Goal: Information Seeking & Learning: Learn about a topic

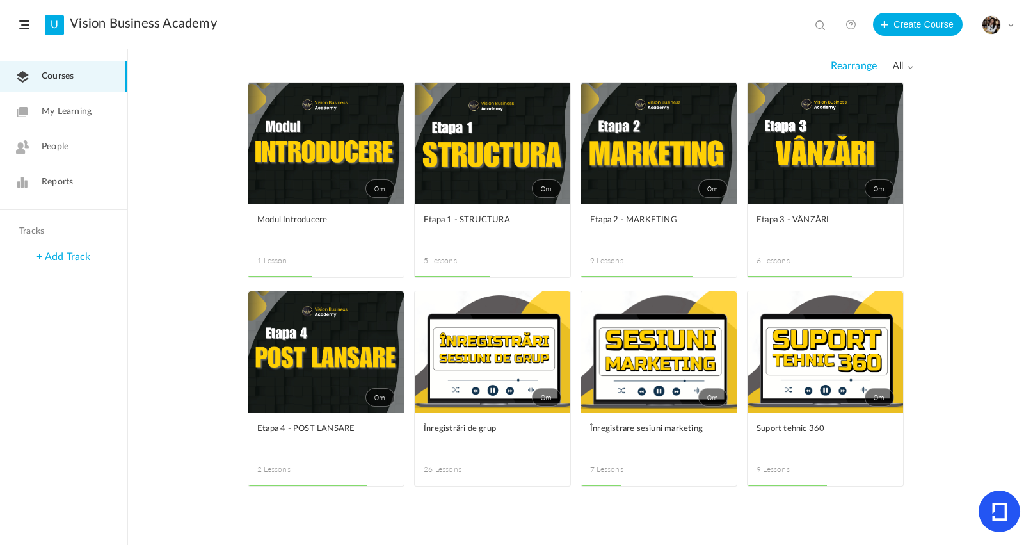
click at [1028, 300] on div "0m Edit Delete Move to draft Remove Progress Modul Introducere 1 Lesson This co…" at bounding box center [580, 313] width 905 height 463
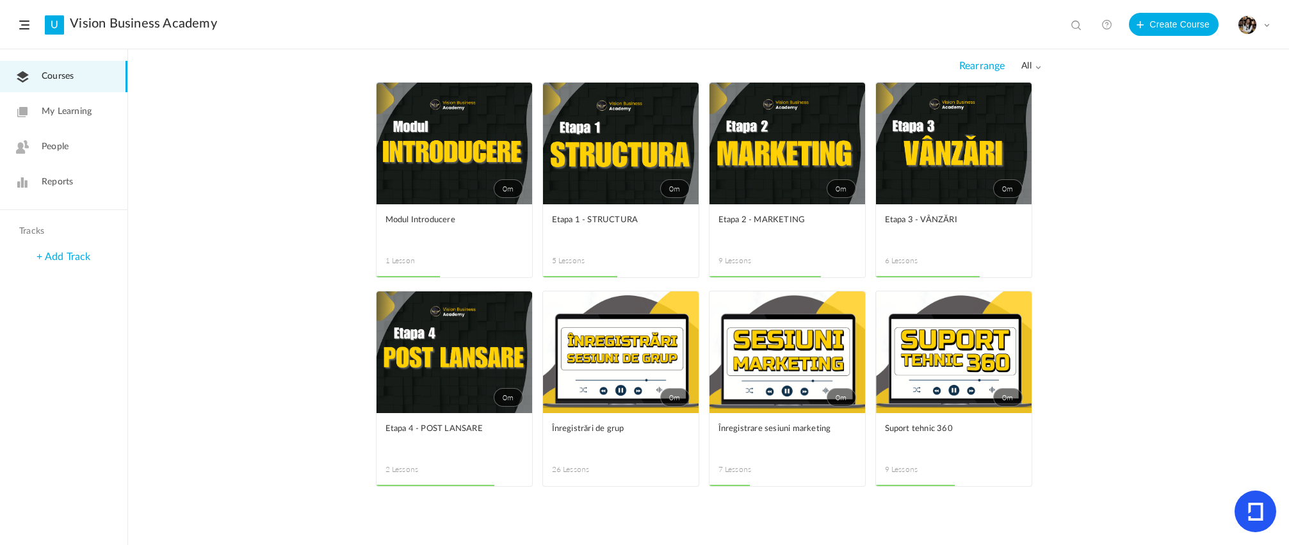
click at [782, 160] on link "0m" at bounding box center [787, 144] width 156 height 122
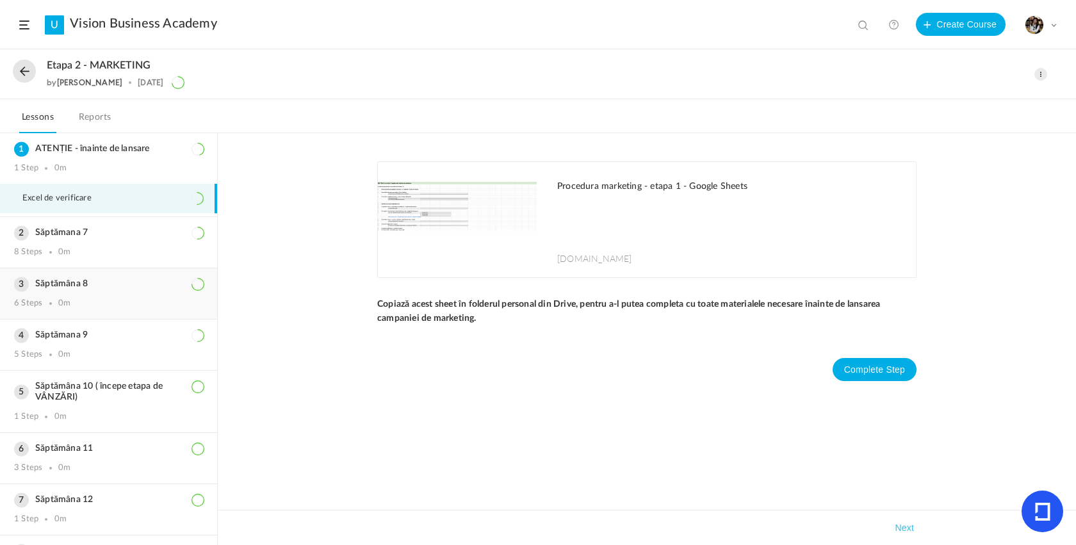
click at [82, 303] on div "6 Steps 0m" at bounding box center [108, 303] width 189 height 10
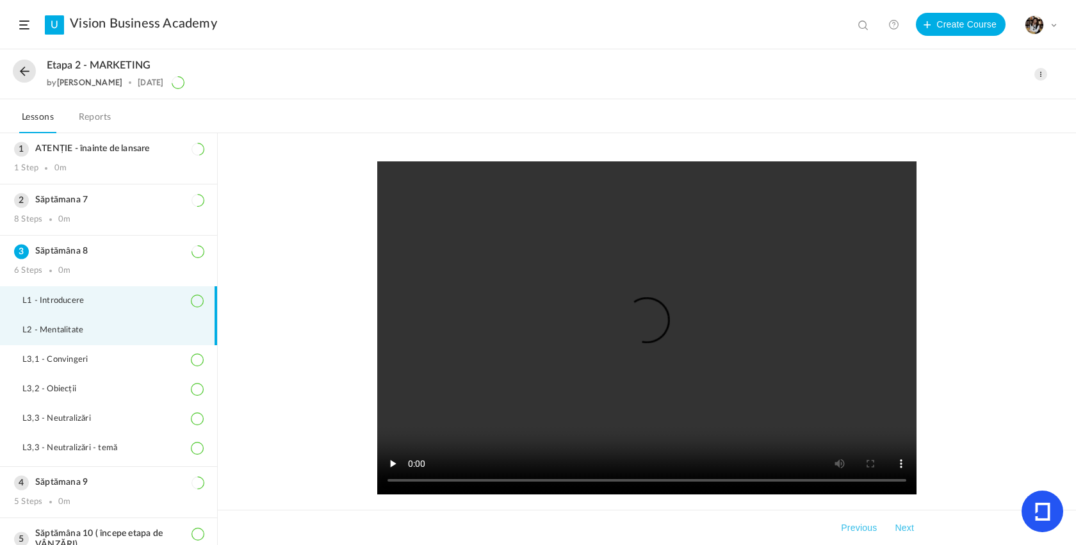
click at [81, 335] on span "L2 - Mentalitate" at bounding box center [60, 330] width 77 height 10
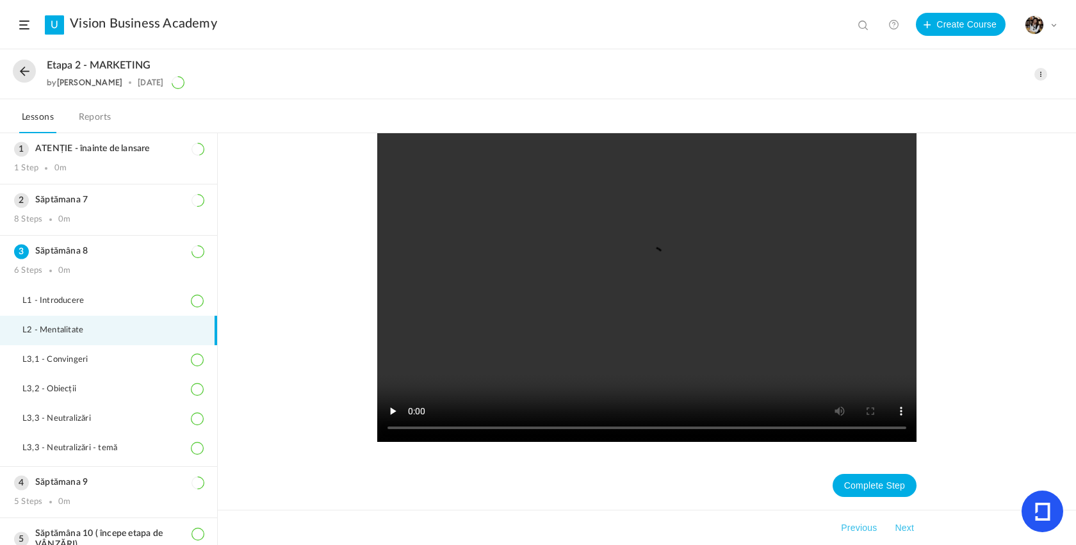
scroll to position [53, 0]
click at [117, 357] on li "L3,1 - Convingeri" at bounding box center [108, 359] width 217 height 29
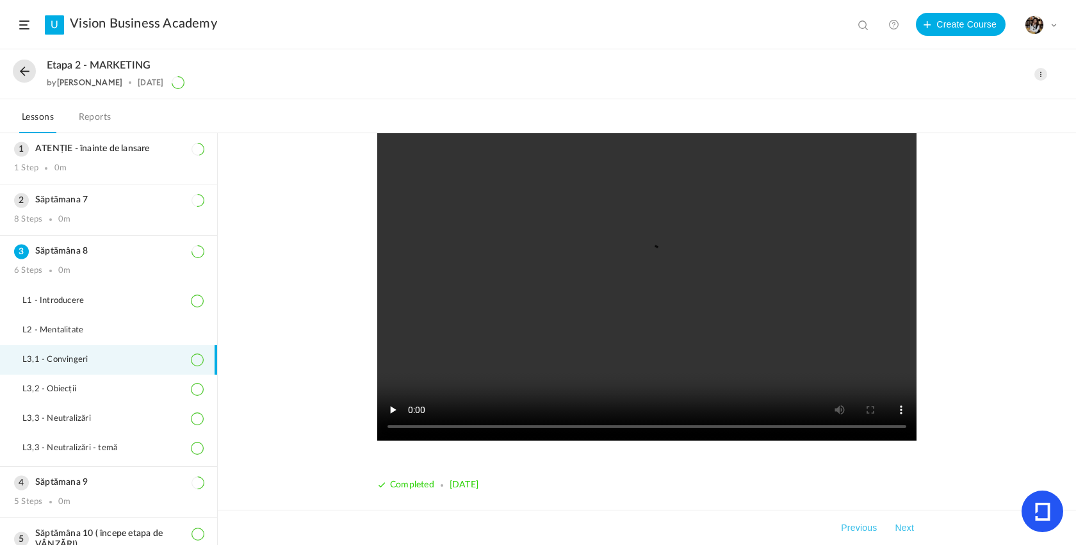
scroll to position [54, 0]
click at [92, 424] on span "L3,3 - Neutralizări" at bounding box center [64, 419] width 85 height 10
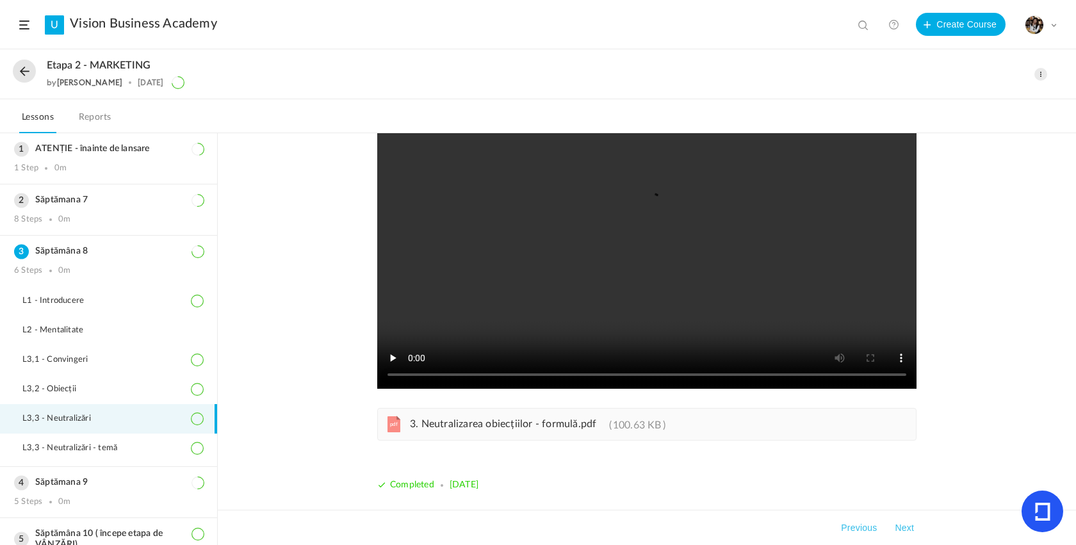
scroll to position [106, 0]
click at [453, 419] on span "3. Neutralizarea obiecțiilor - formulă.pdf" at bounding box center [503, 424] width 186 height 10
click at [24, 74] on button at bounding box center [24, 71] width 23 height 23
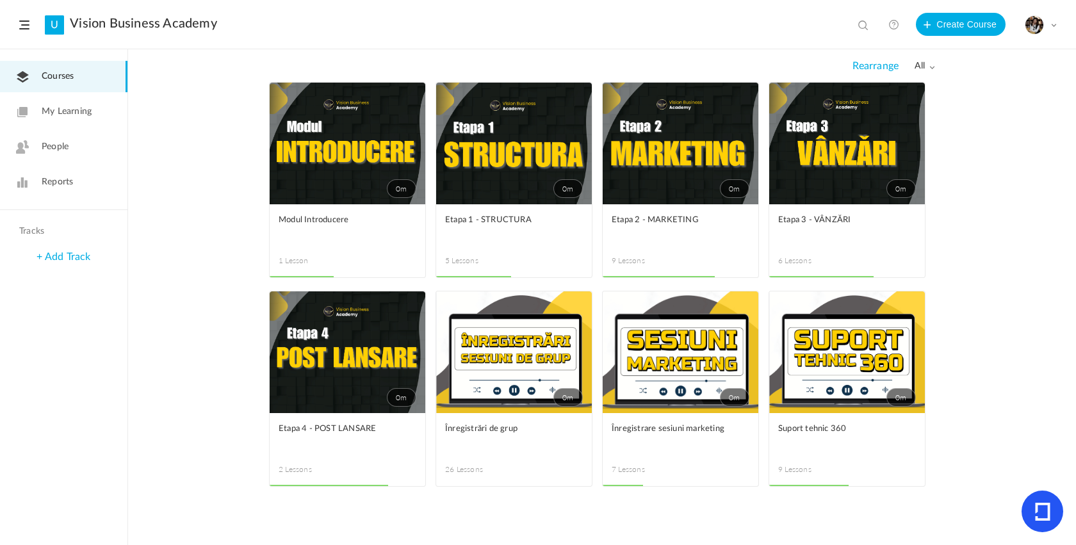
click at [830, 378] on link "0m" at bounding box center [847, 352] width 156 height 122
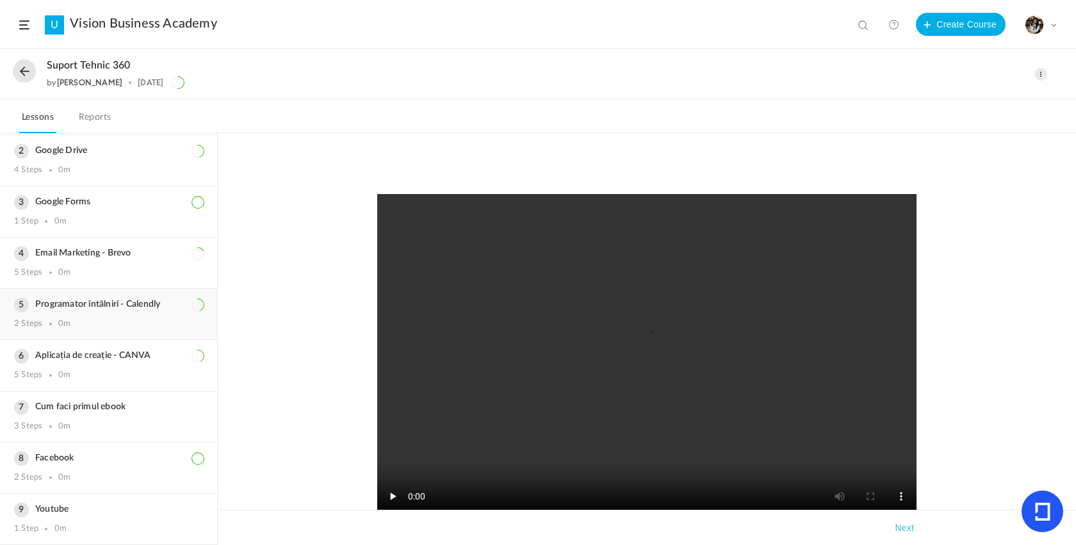
scroll to position [123, 0]
